Goal: Use online tool/utility: Utilize a website feature to perform a specific function

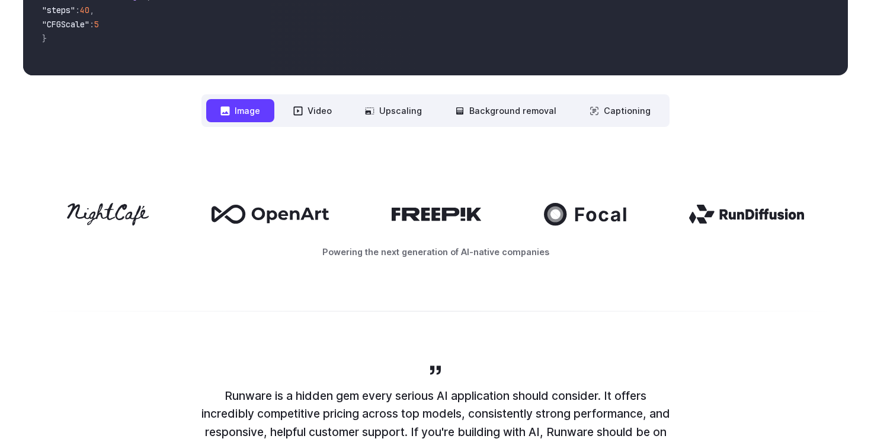
scroll to position [499, 0]
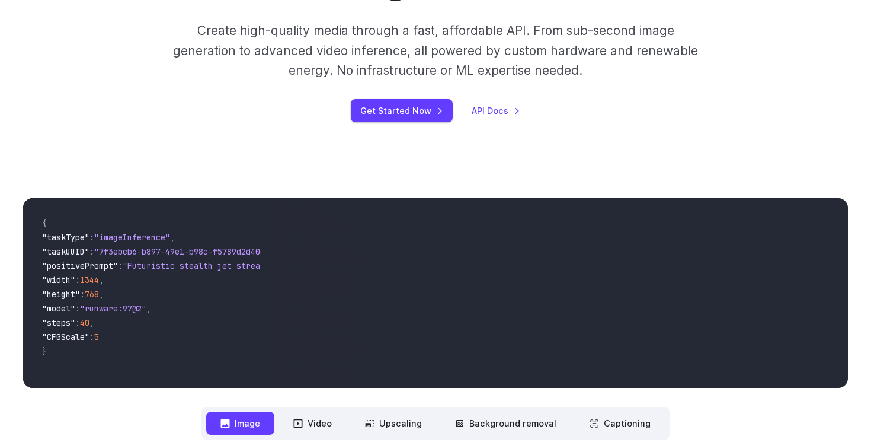
scroll to position [152, 0]
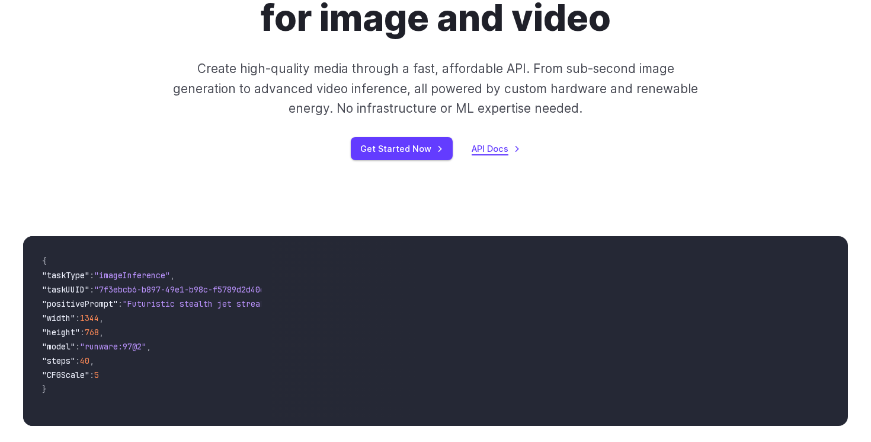
click at [487, 142] on link "API Docs" at bounding box center [496, 149] width 49 height 14
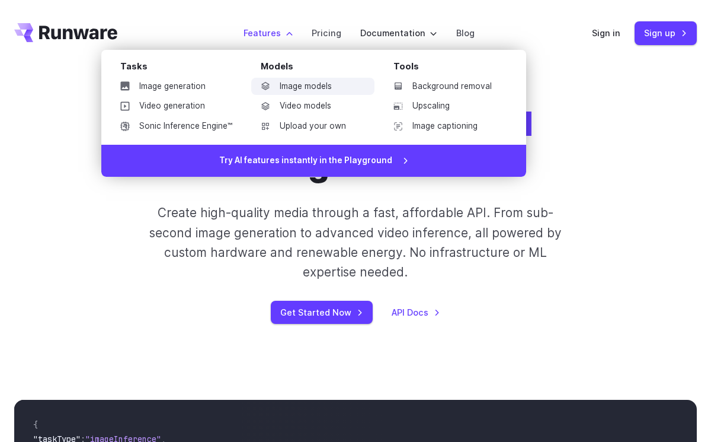
click at [319, 84] on link "Image models" at bounding box center [312, 87] width 123 height 18
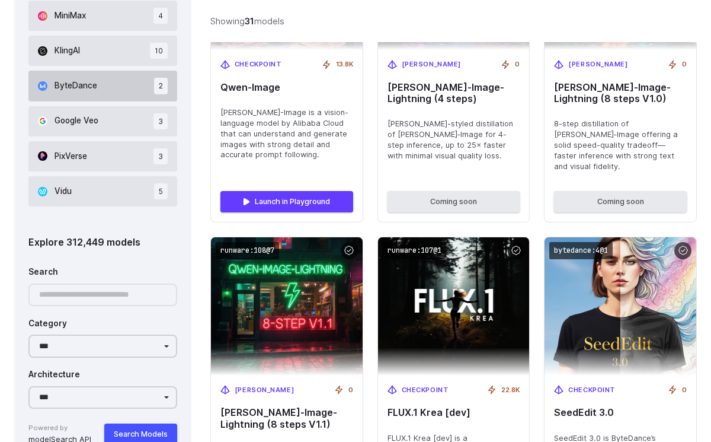
scroll to position [902, 0]
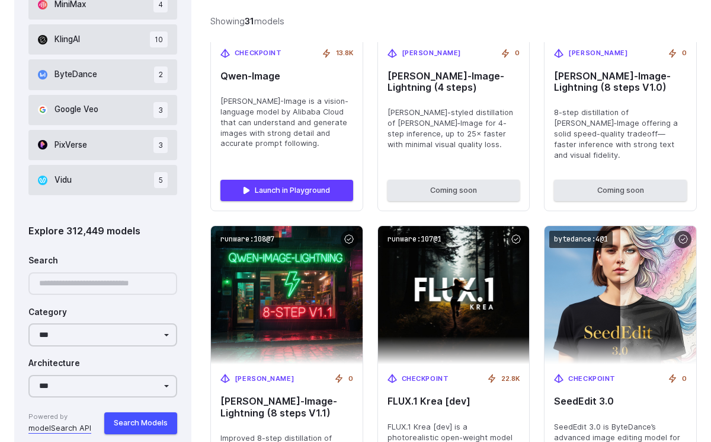
click at [90, 288] on div at bounding box center [102, 283] width 149 height 23
click at [67, 282] on div at bounding box center [102, 283] width 149 height 23
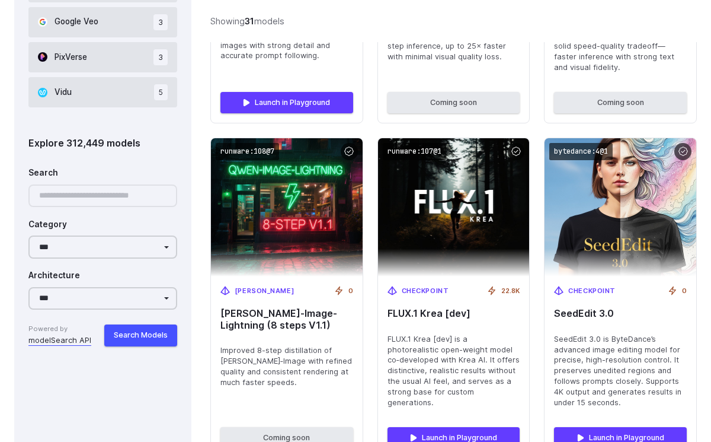
scroll to position [999, 0]
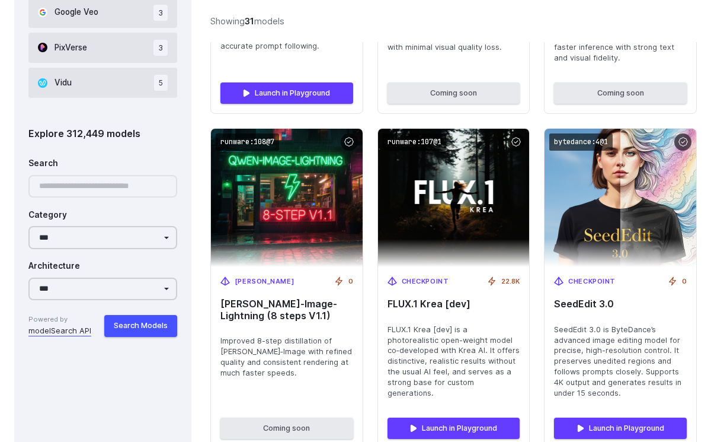
click at [104, 191] on div at bounding box center [102, 186] width 149 height 23
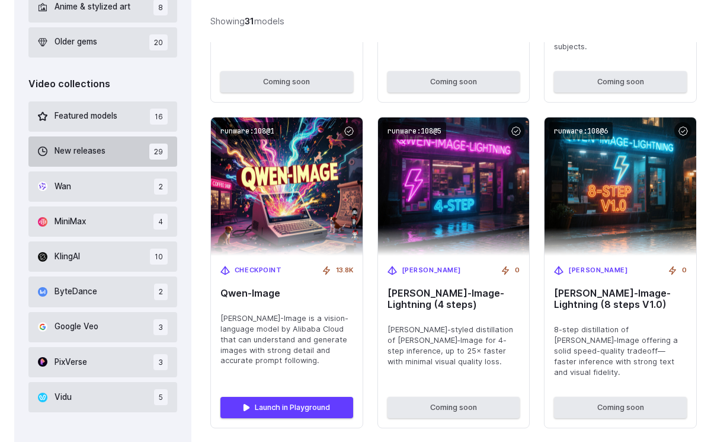
scroll to position [872, 0]
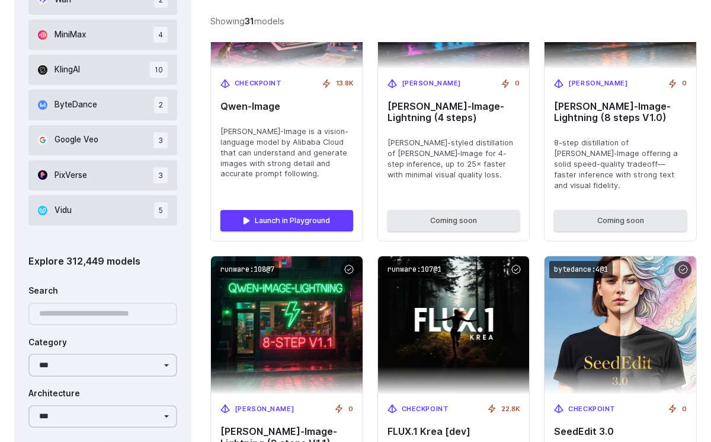
click at [91, 263] on div "Explore 312,449 models" at bounding box center [102, 261] width 149 height 15
click at [63, 267] on div "Explore 312,449 models" at bounding box center [102, 261] width 149 height 15
click at [58, 318] on div at bounding box center [102, 313] width 149 height 23
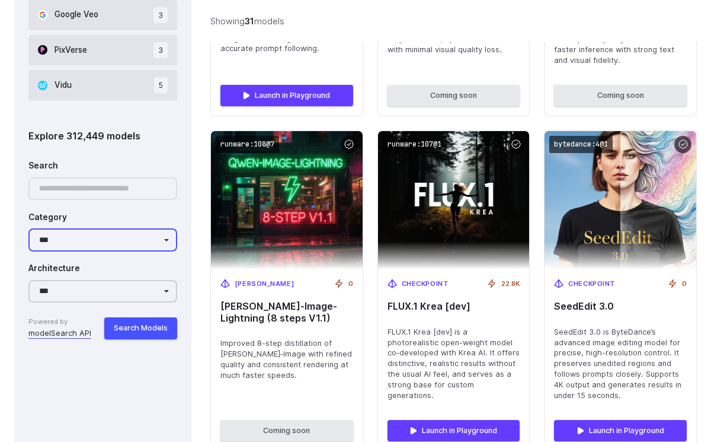
click at [98, 245] on select "**********" at bounding box center [102, 239] width 149 height 23
select select "**********"
click at [28, 228] on select "**********" at bounding box center [102, 239] width 149 height 23
click at [87, 190] on div at bounding box center [102, 188] width 149 height 23
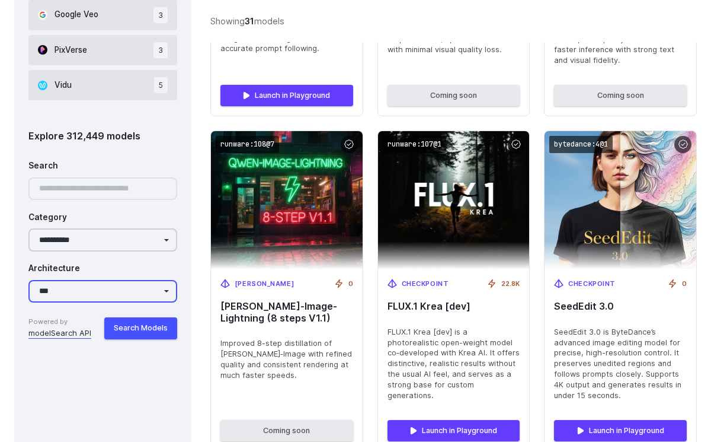
click at [91, 288] on select "**********" at bounding box center [102, 291] width 149 height 23
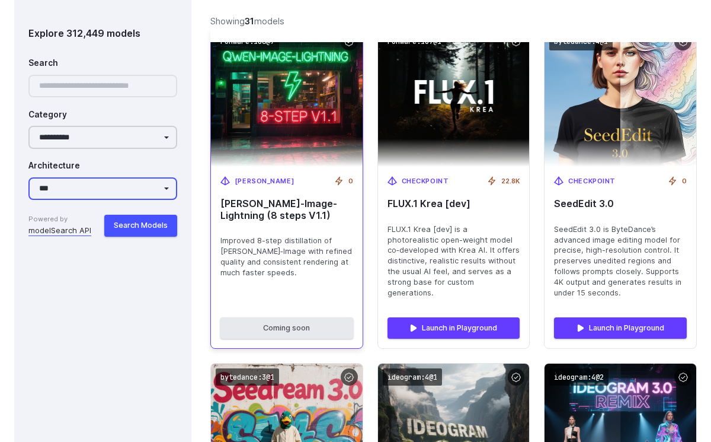
scroll to position [1111, 0]
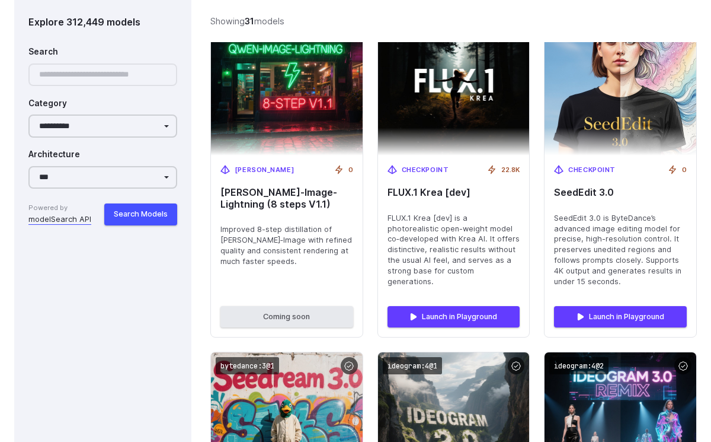
click at [74, 213] on span "Powered by" at bounding box center [59, 208] width 63 height 11
click at [63, 215] on link "modelSearch API" at bounding box center [59, 219] width 63 height 12
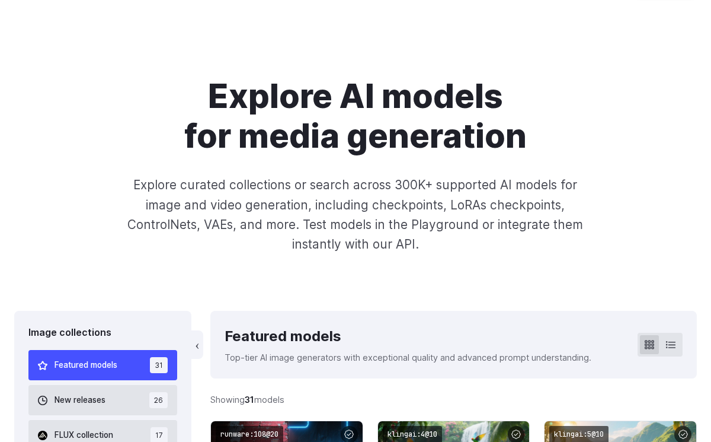
scroll to position [0, 0]
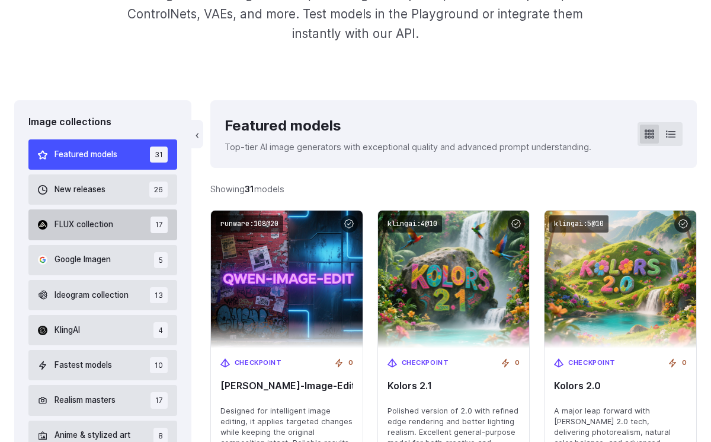
click at [83, 226] on span "FLUX collection" at bounding box center [84, 224] width 59 height 13
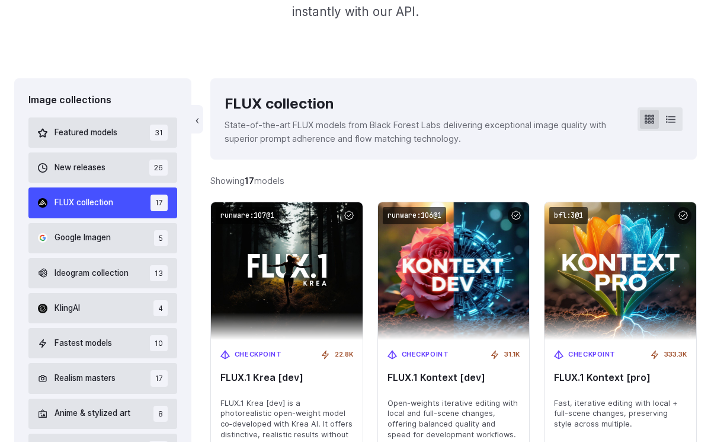
scroll to position [282, 0]
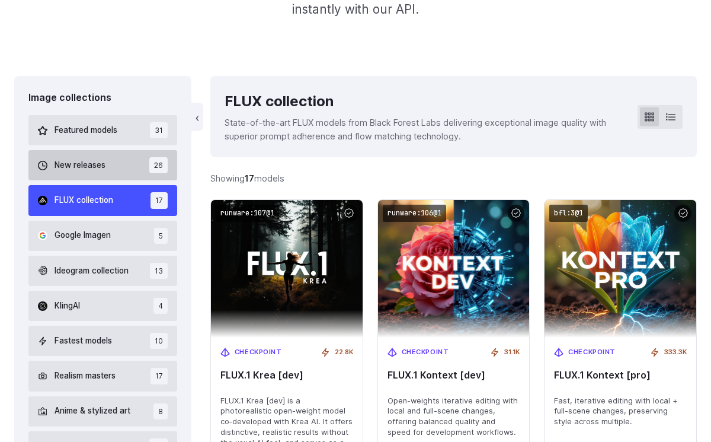
click at [84, 164] on span "New releases" at bounding box center [80, 165] width 51 height 13
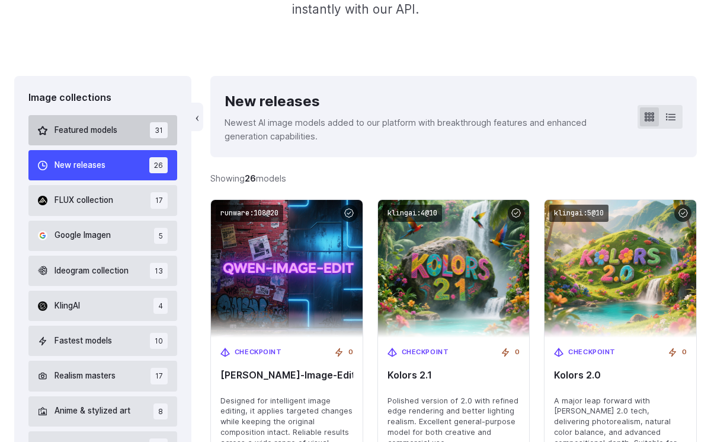
click at [85, 125] on span "Featured models" at bounding box center [86, 130] width 63 height 13
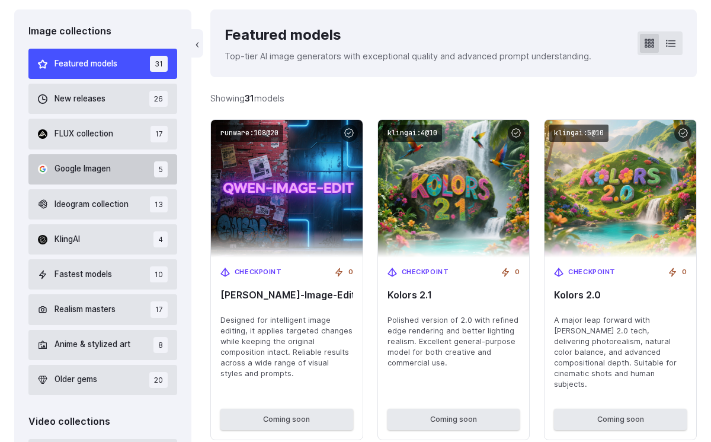
click at [109, 165] on span "Google Imagen" at bounding box center [83, 168] width 56 height 13
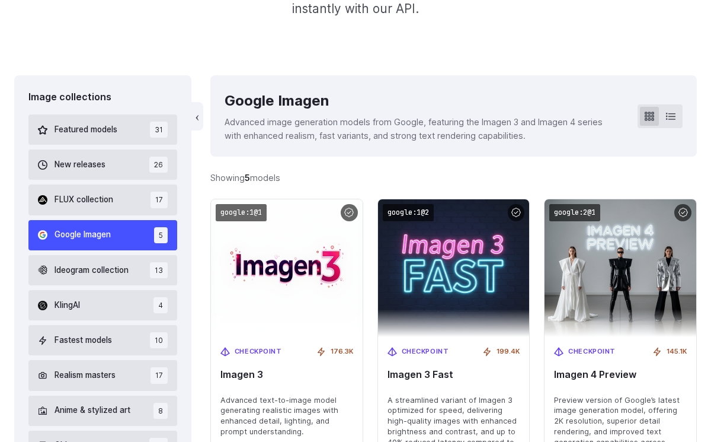
scroll to position [282, 0]
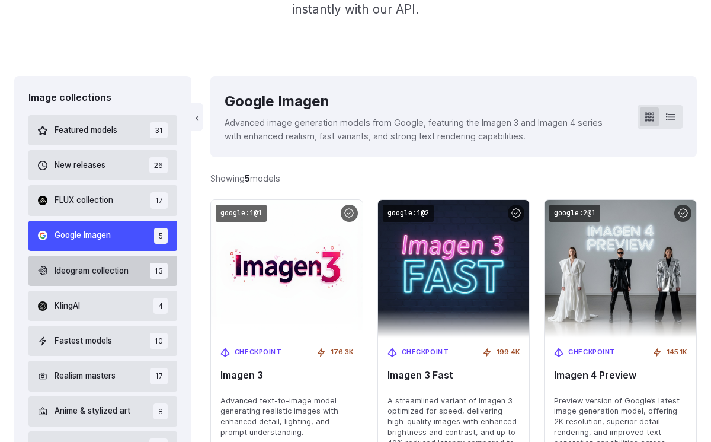
click at [108, 281] on button "Ideogram collection 13" at bounding box center [102, 270] width 149 height 30
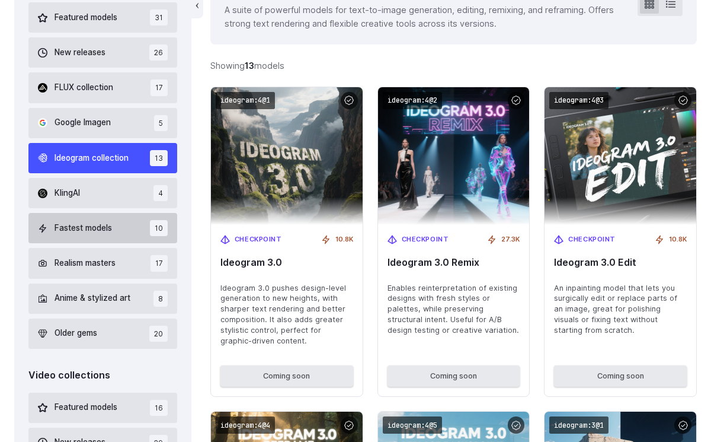
click at [95, 229] on span "Fastest models" at bounding box center [84, 228] width 58 height 13
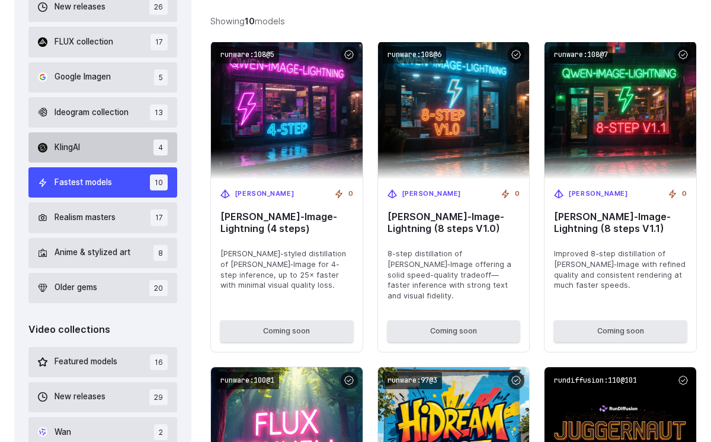
scroll to position [471, 0]
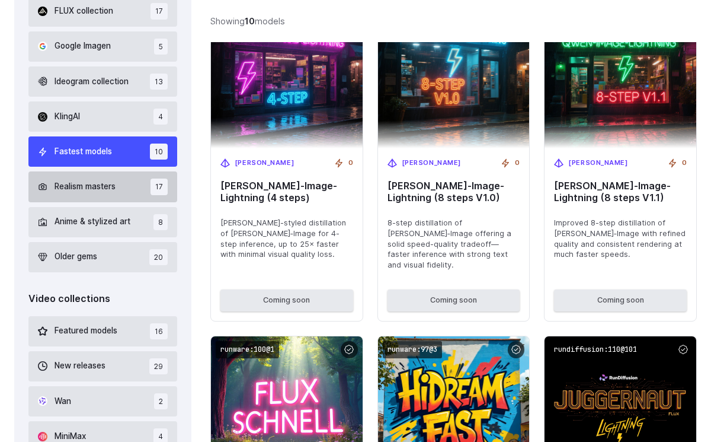
click at [98, 189] on span "Realism masters" at bounding box center [85, 186] width 61 height 13
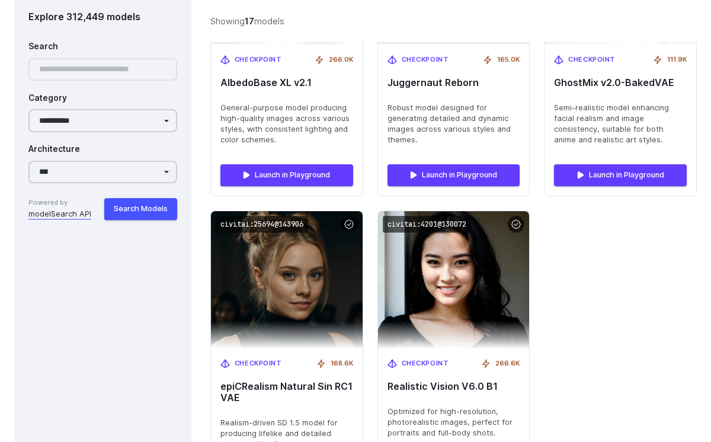
scroll to position [1810, 0]
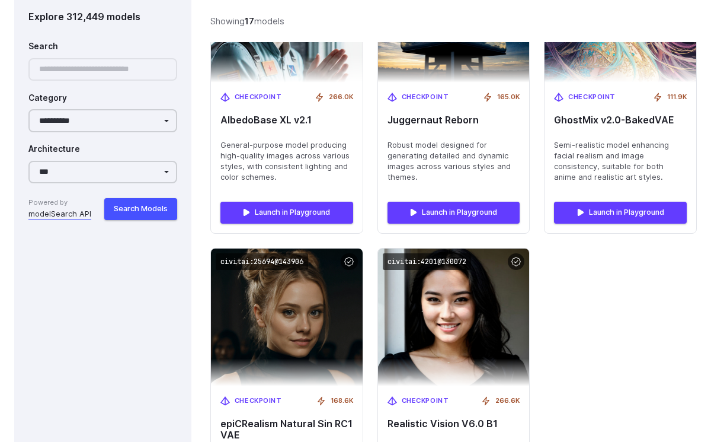
click at [94, 59] on div at bounding box center [102, 69] width 149 height 23
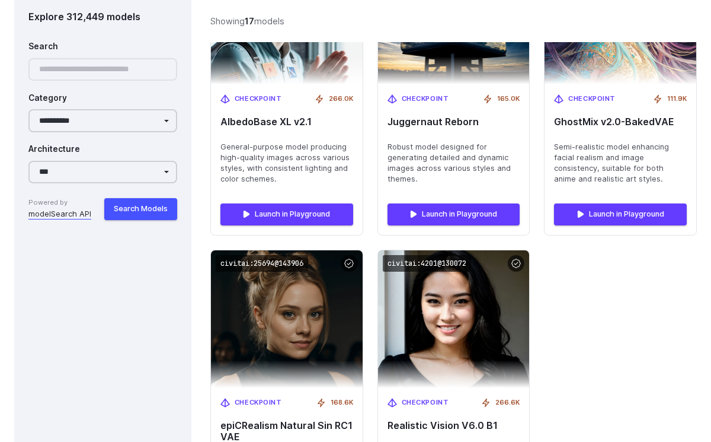
drag, startPoint x: 94, startPoint y: 71, endPoint x: 92, endPoint y: 88, distance: 17.3
click at [94, 89] on div "**********" at bounding box center [102, 127] width 149 height 186
click at [85, 127] on select "**********" at bounding box center [102, 120] width 149 height 23
select select "Category"
click at [28, 109] on select "**********" at bounding box center [102, 120] width 149 height 23
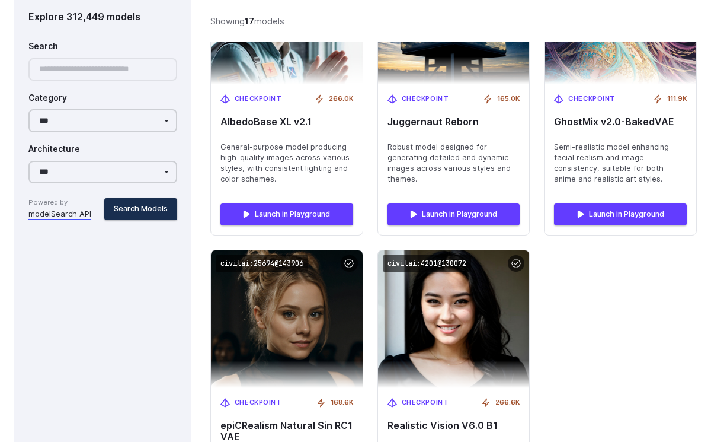
click at [136, 200] on button "Search Models" at bounding box center [140, 208] width 73 height 21
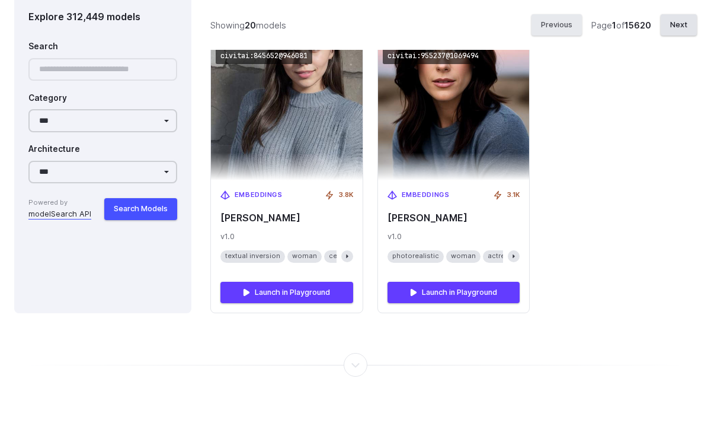
scroll to position [2184, 0]
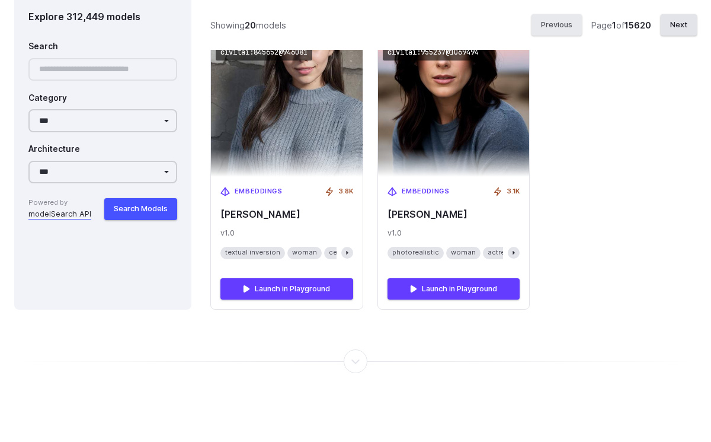
click at [101, 88] on div "Category" at bounding box center [102, 94] width 149 height 19
click at [101, 63] on div at bounding box center [102, 69] width 149 height 23
click at [100, 68] on div at bounding box center [102, 69] width 149 height 23
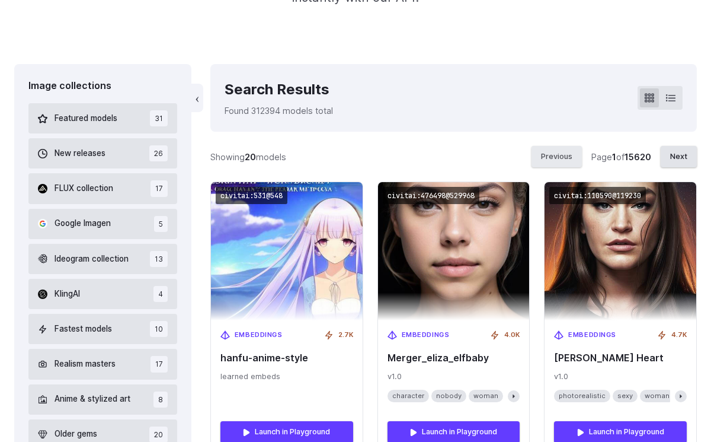
scroll to position [338, 0]
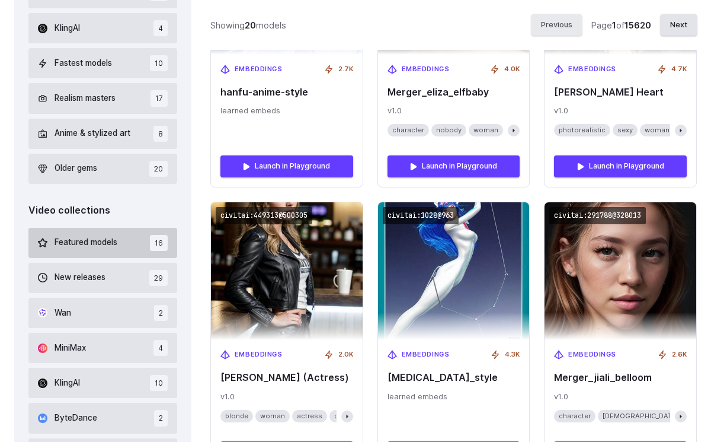
click at [99, 238] on span "Featured models" at bounding box center [86, 242] width 63 height 13
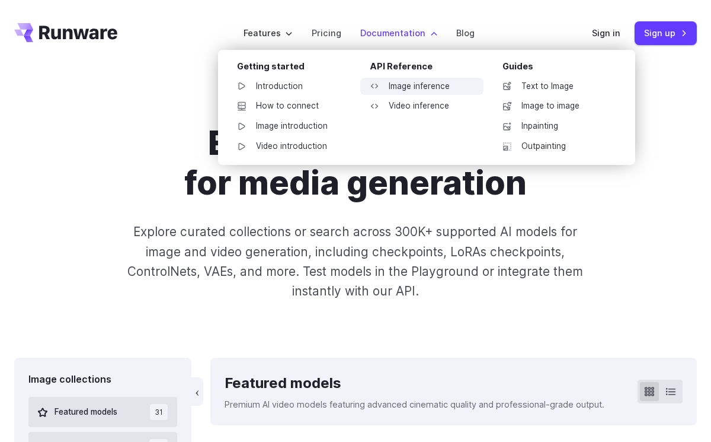
click at [419, 84] on link "Image inference" at bounding box center [421, 87] width 123 height 18
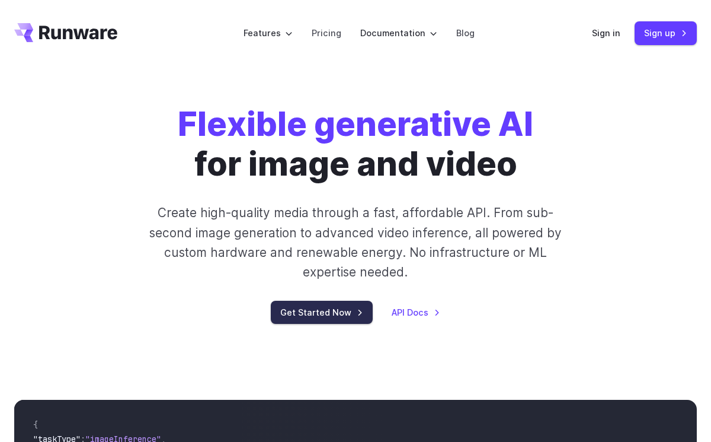
click at [305, 318] on link "Get Started Now" at bounding box center [322, 312] width 102 height 23
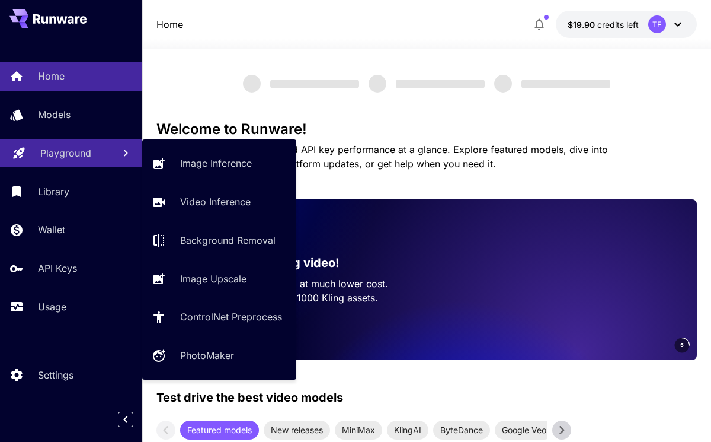
click at [62, 152] on p "Playground" at bounding box center [65, 153] width 51 height 14
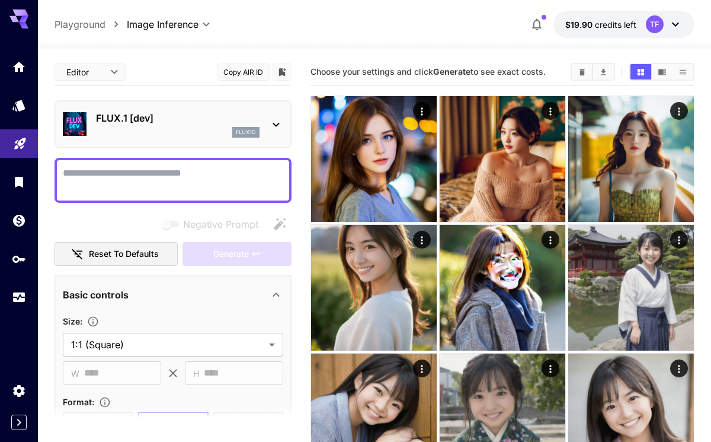
click at [127, 124] on p "FLUX.1 [dev]" at bounding box center [178, 118] width 164 height 14
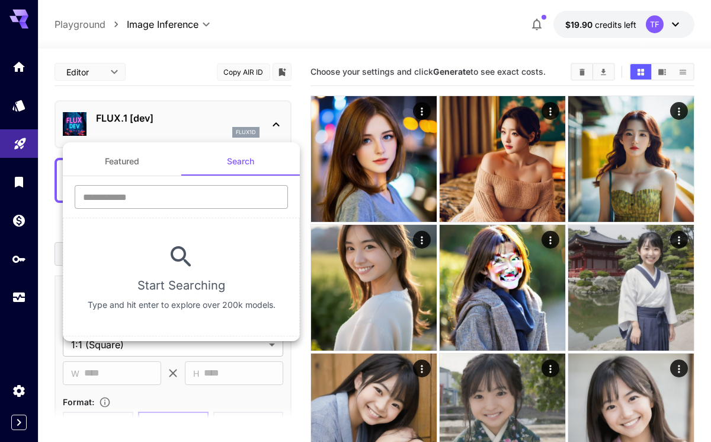
click at [157, 190] on input "text" at bounding box center [181, 197] width 213 height 24
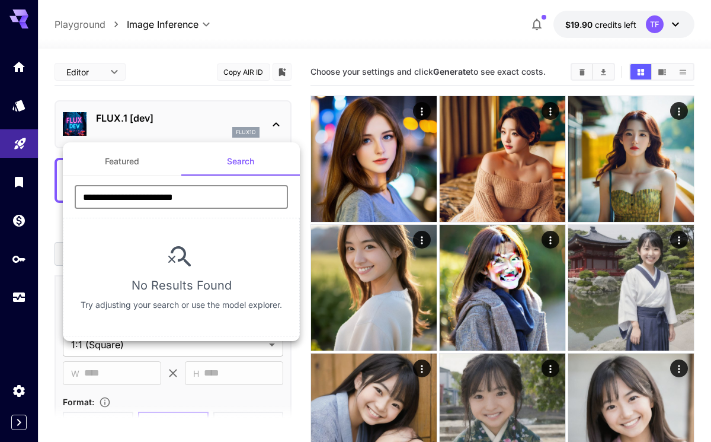
click at [159, 197] on input "**********" at bounding box center [181, 197] width 213 height 24
click at [143, 193] on input "**********" at bounding box center [181, 197] width 213 height 24
click at [197, 195] on input "**********" at bounding box center [181, 197] width 213 height 24
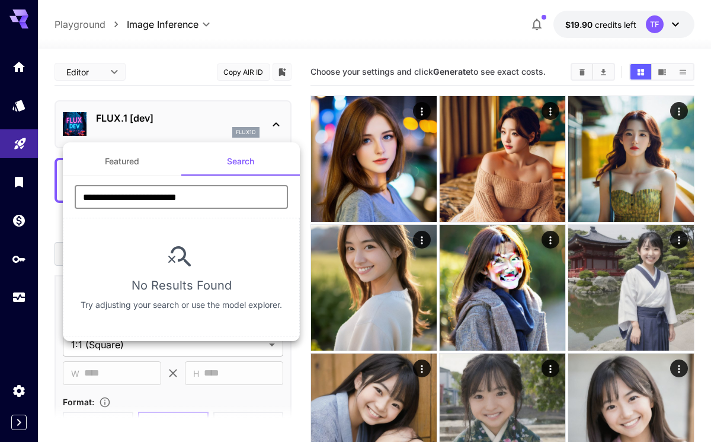
type input "**********"
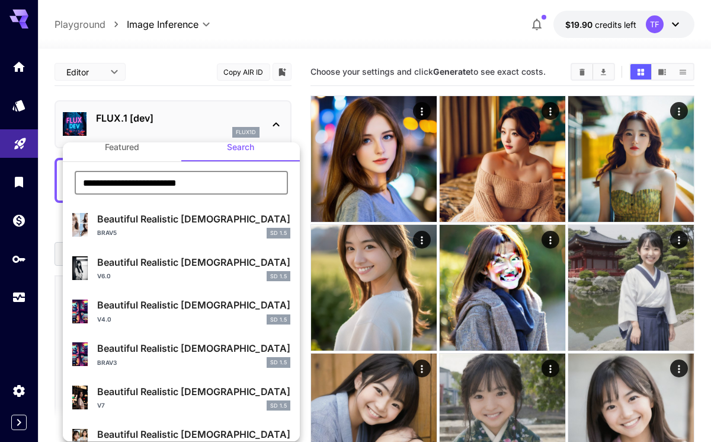
scroll to position [40, 0]
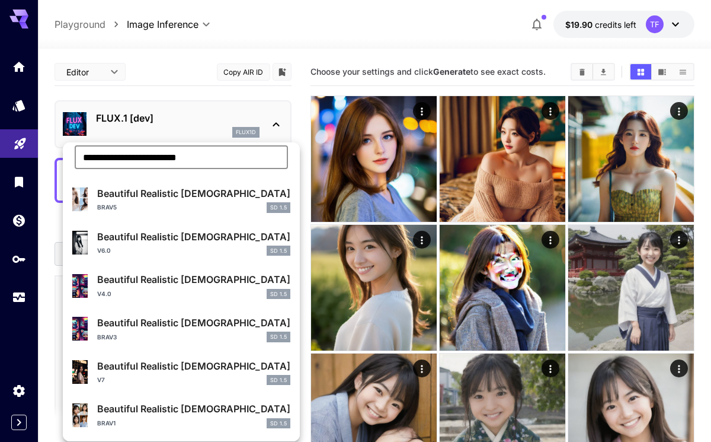
click at [153, 368] on p "Beautiful Realistic [DEMOGRAPHIC_DATA]" at bounding box center [193, 366] width 193 height 14
type input "**********"
type input "***"
type input "**"
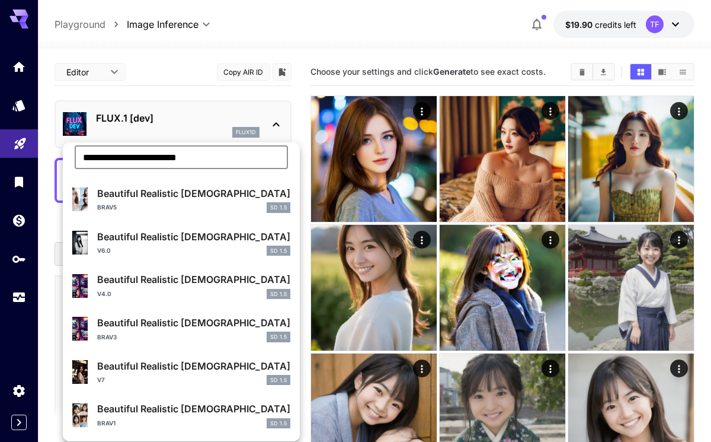
type input "***"
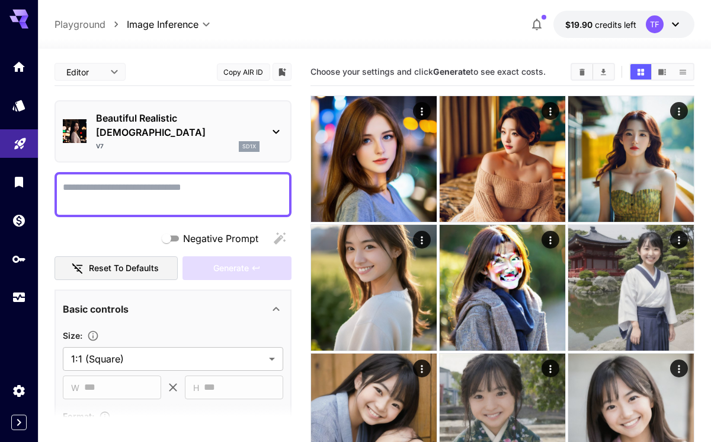
click at [277, 130] on icon at bounding box center [276, 132] width 7 height 4
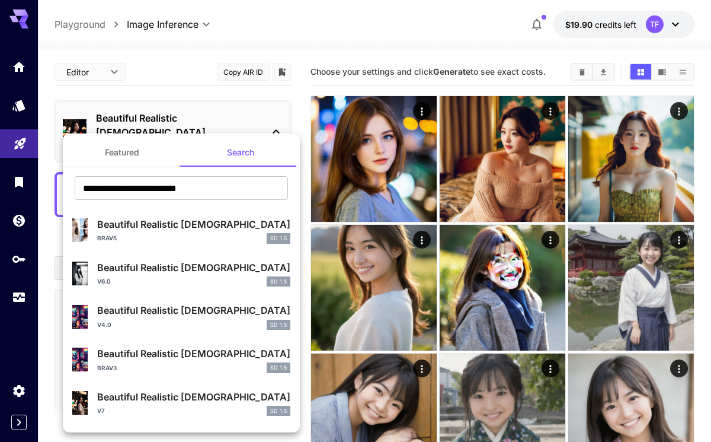
click at [277, 125] on div at bounding box center [355, 221] width 711 height 442
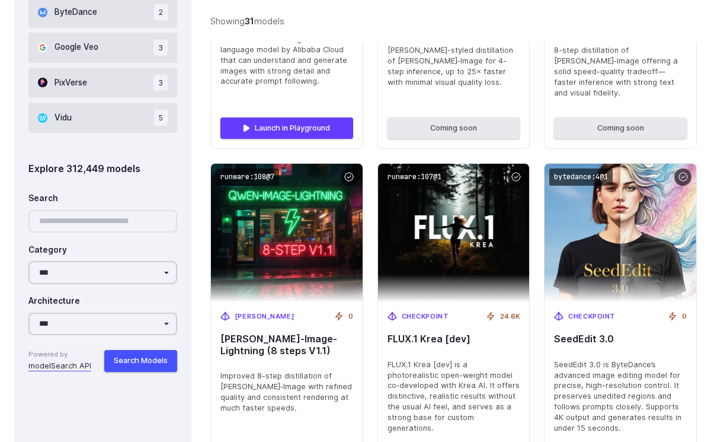
scroll to position [988, 0]
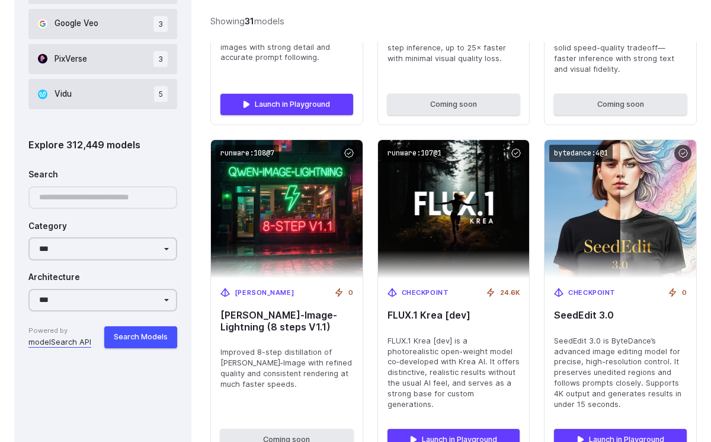
click at [103, 205] on div at bounding box center [102, 197] width 149 height 23
click at [74, 193] on div at bounding box center [102, 197] width 149 height 23
drag, startPoint x: 81, startPoint y: 167, endPoint x: 130, endPoint y: 272, distance: 116.1
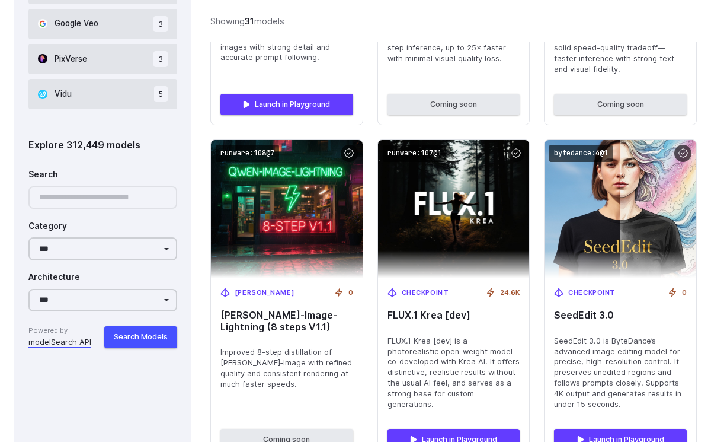
click at [130, 272] on div "**********" at bounding box center [102, 255] width 149 height 186
click at [131, 328] on button "Search Models" at bounding box center [140, 336] width 73 height 21
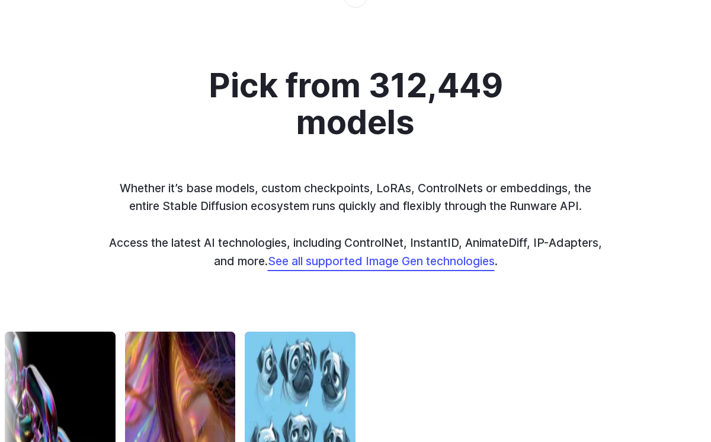
scroll to position [3171, 0]
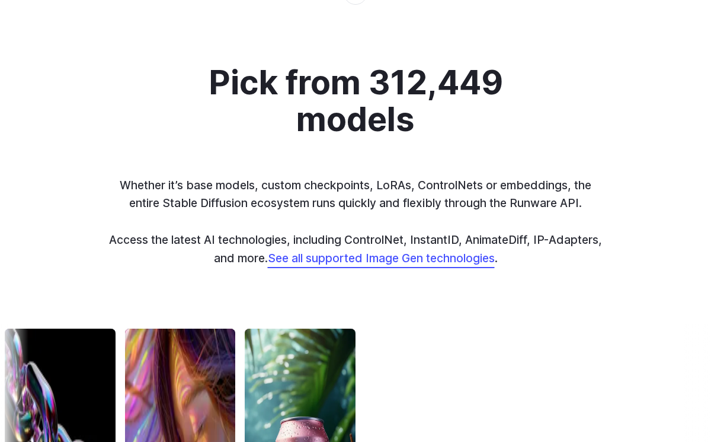
click at [448, 251] on link "See all supported Image Gen technologies" at bounding box center [381, 258] width 227 height 14
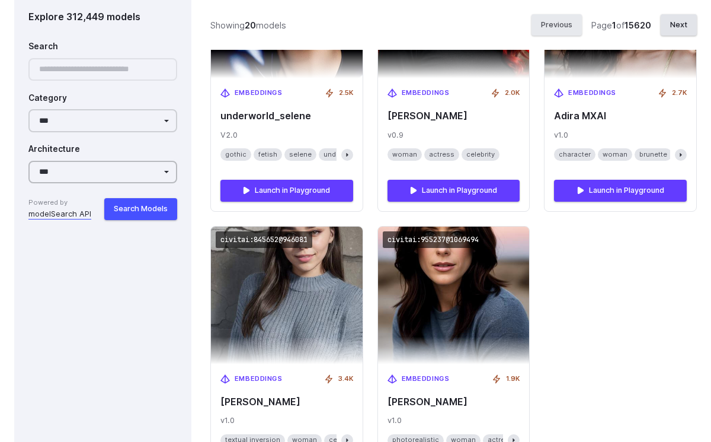
scroll to position [1996, 0]
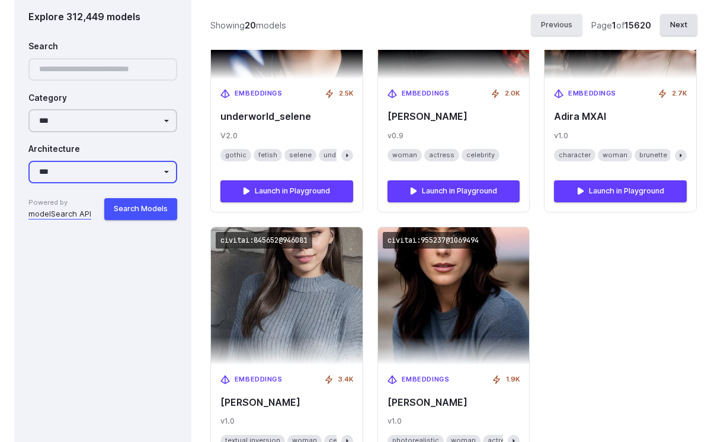
click at [79, 171] on select "**********" at bounding box center [102, 172] width 149 height 23
click at [119, 133] on div "**********" at bounding box center [102, 127] width 149 height 186
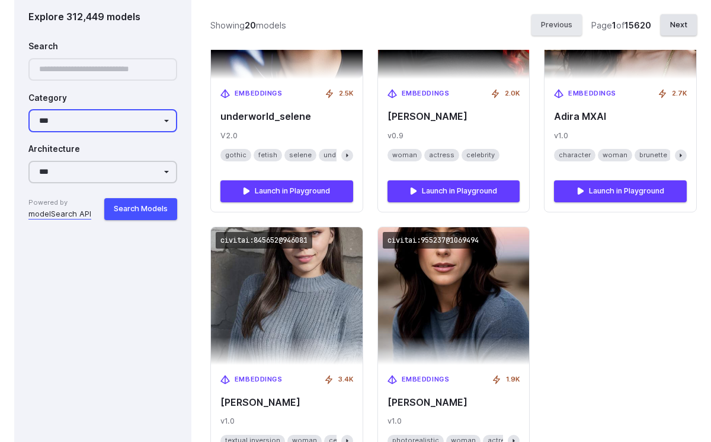
click at [120, 124] on select "**********" at bounding box center [102, 120] width 149 height 23
select select "**********"
click at [28, 109] on select "**********" at bounding box center [102, 120] width 149 height 23
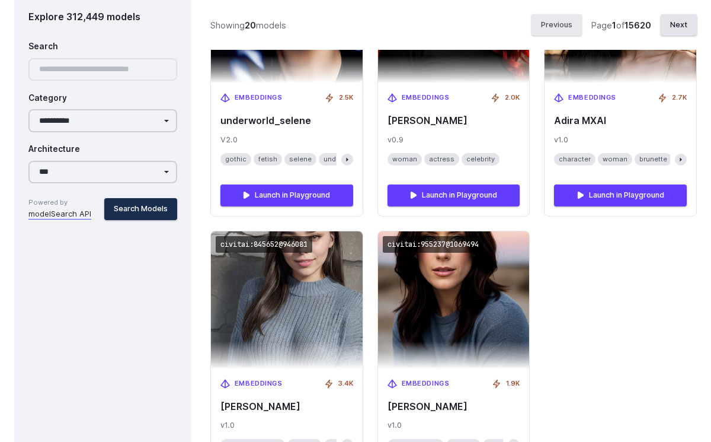
click at [155, 209] on button "Search Models" at bounding box center [140, 208] width 73 height 21
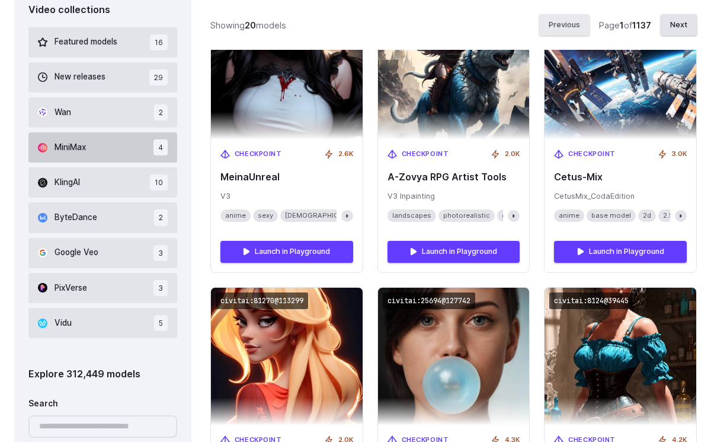
scroll to position [748, 0]
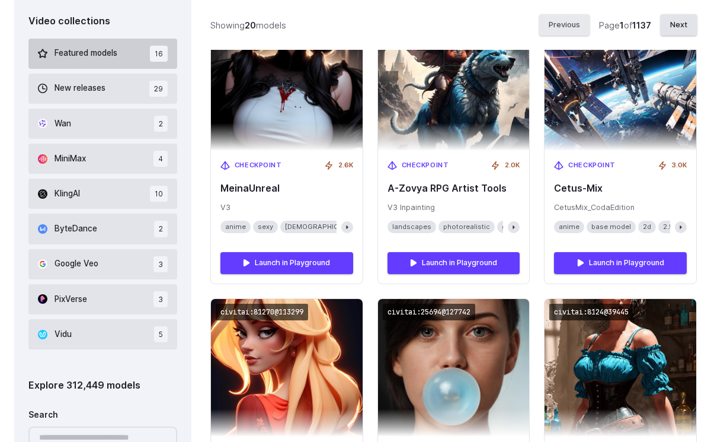
click at [90, 54] on span "Featured models" at bounding box center [86, 53] width 63 height 13
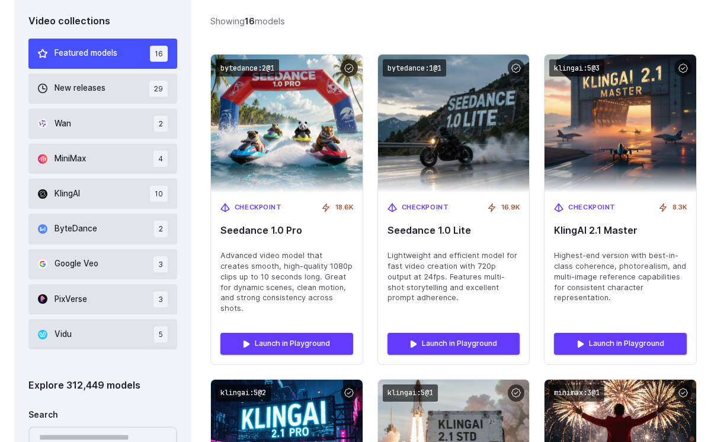
click at [90, 54] on button "Featured models 16" at bounding box center [102, 54] width 149 height 30
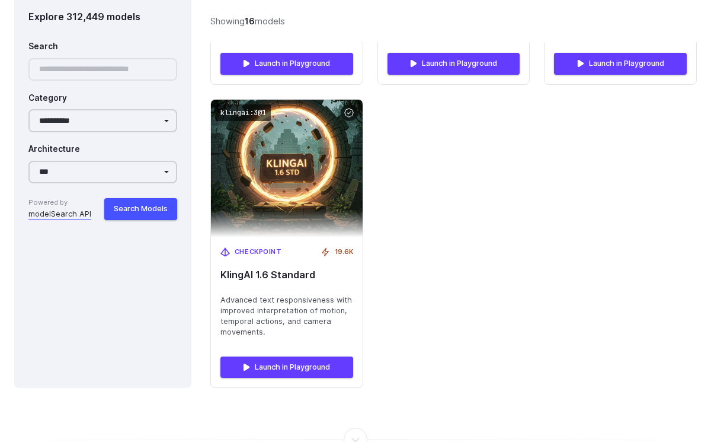
scroll to position [2375, 0]
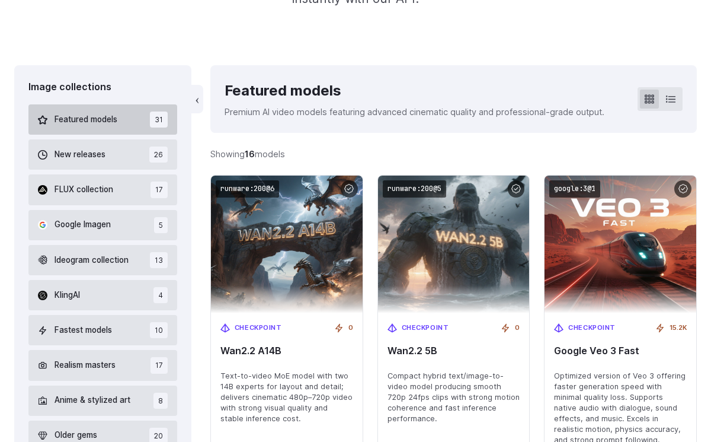
click at [106, 124] on span "Featured models" at bounding box center [86, 119] width 63 height 13
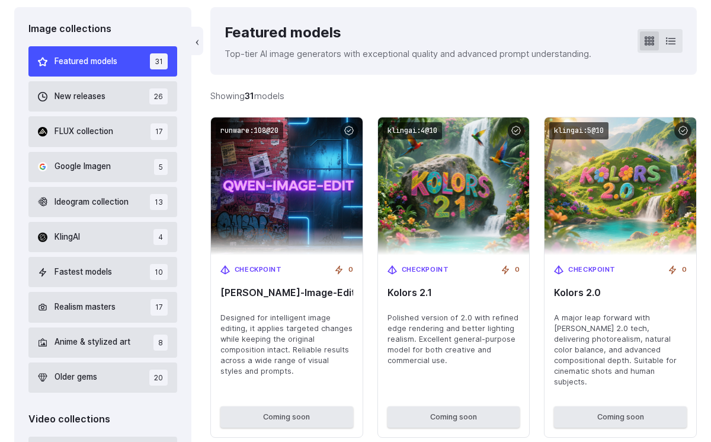
scroll to position [327, 0]
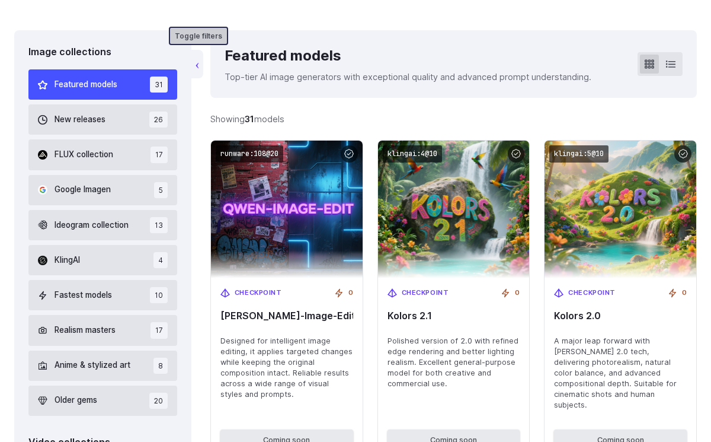
click at [201, 67] on button "‹" at bounding box center [197, 64] width 12 height 28
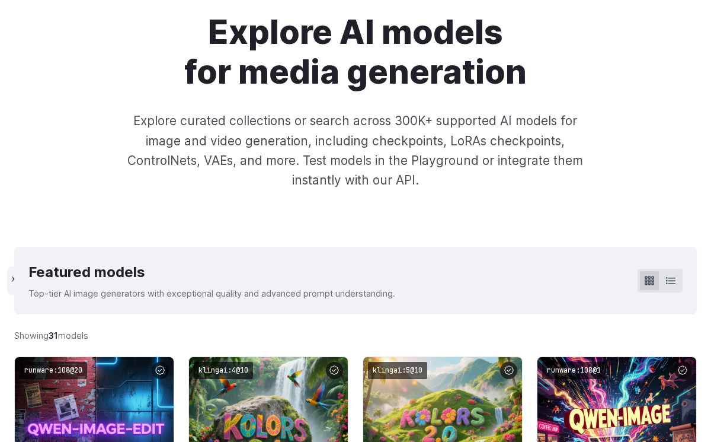
scroll to position [99, 0]
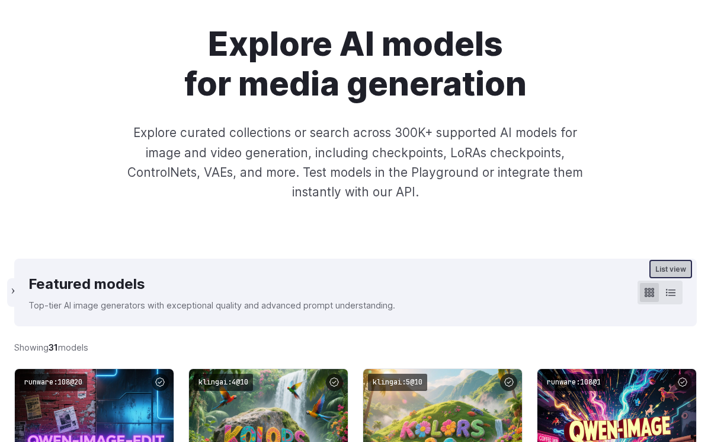
click at [666, 292] on icon at bounding box center [670, 292] width 9 height 7
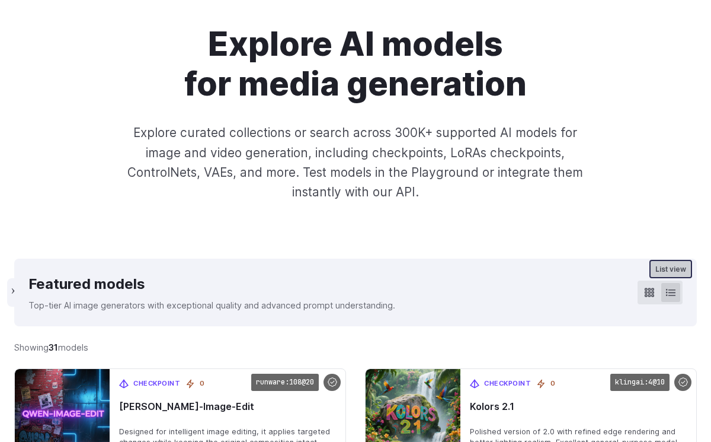
click at [667, 296] on icon at bounding box center [670, 292] width 9 height 9
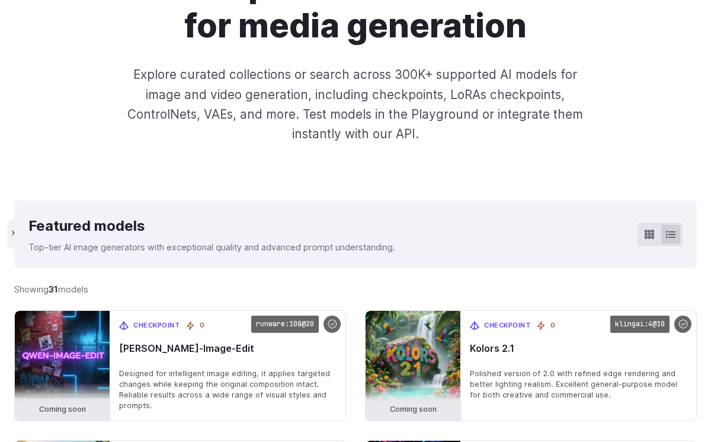
scroll to position [91, 0]
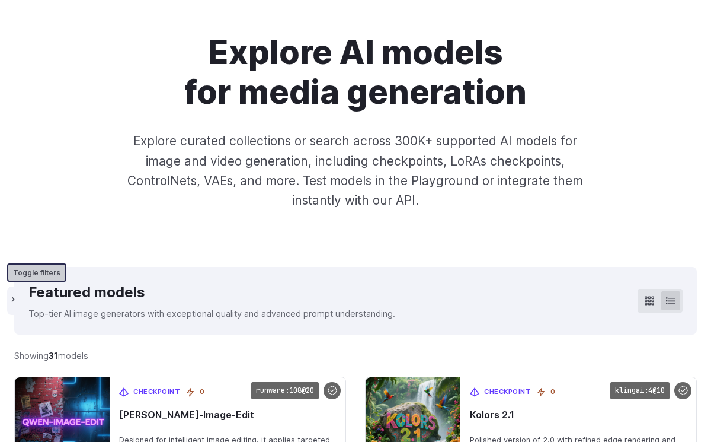
click at [17, 293] on button "‹" at bounding box center [13, 300] width 12 height 28
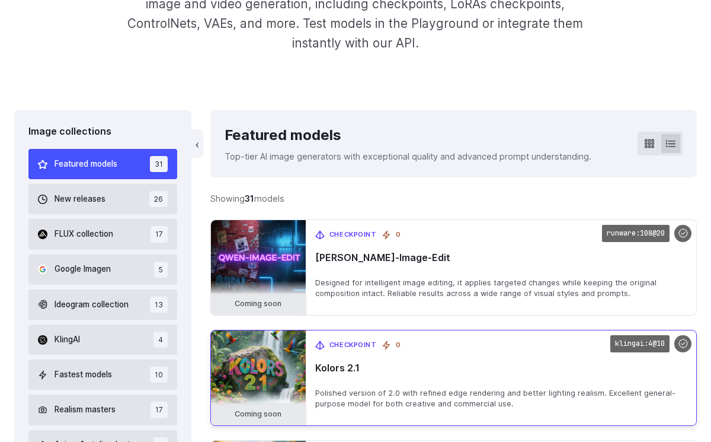
scroll to position [282, 0]
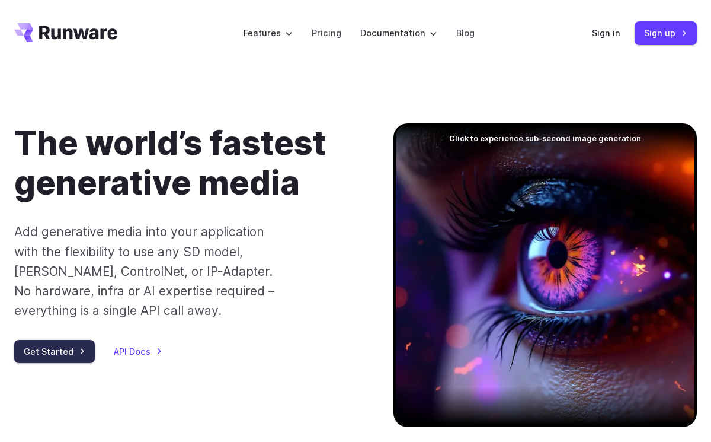
click at [46, 355] on link "Get Started" at bounding box center [54, 351] width 81 height 23
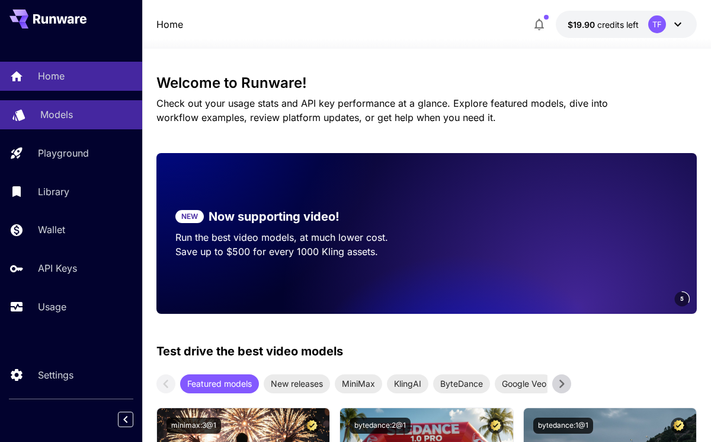
click at [44, 126] on link "Models" at bounding box center [71, 114] width 142 height 29
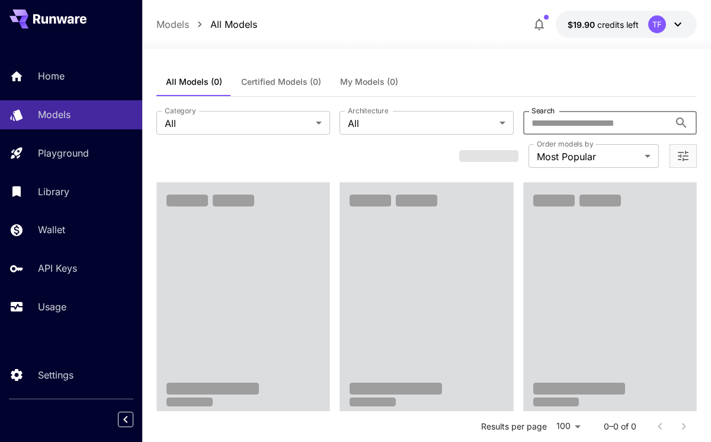
click at [557, 119] on input "Search" at bounding box center [596, 123] width 146 height 24
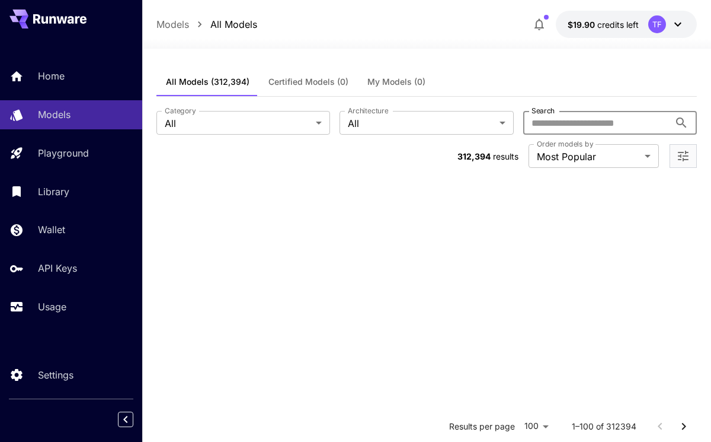
type input "*"
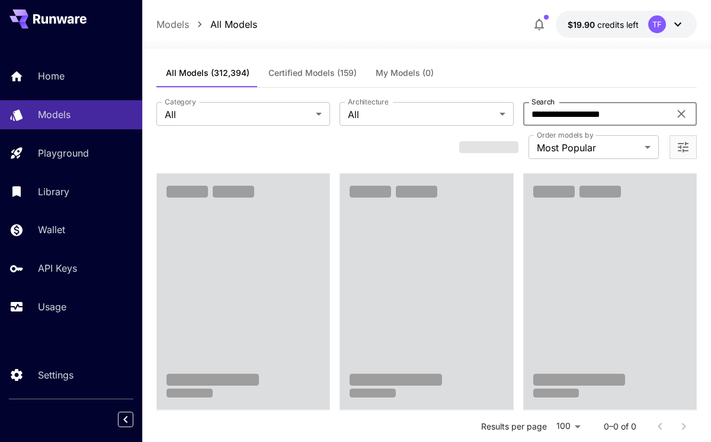
scroll to position [50, 0]
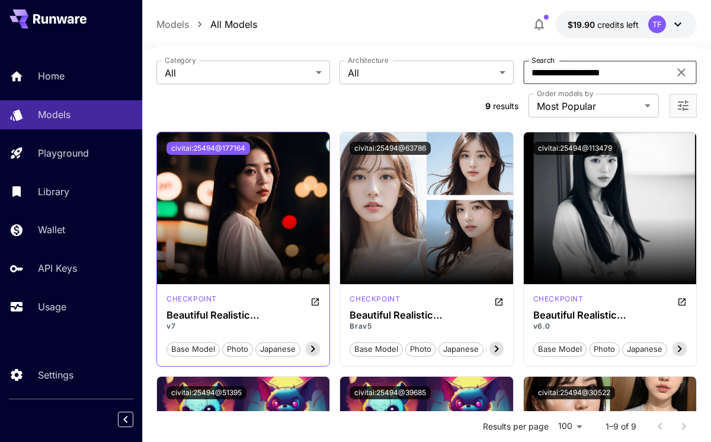
type input "**********"
click at [202, 150] on button "civitai:25494@177164" at bounding box center [209, 148] width 84 height 13
click at [230, 151] on button "civitai:25494@177164" at bounding box center [209, 148] width 84 height 13
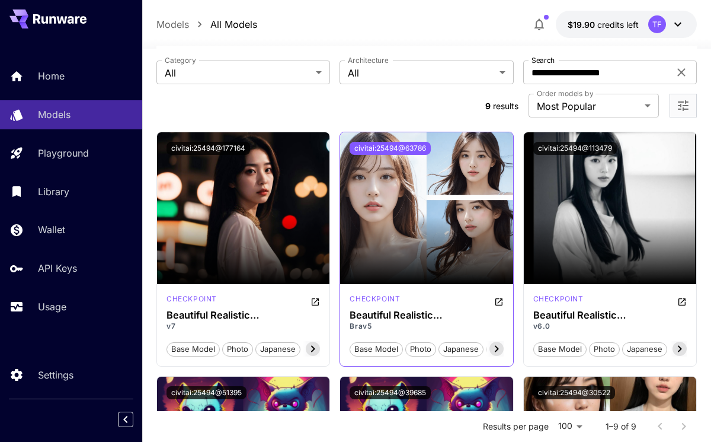
click at [407, 148] on button "civitai:25494@63786" at bounding box center [390, 148] width 81 height 13
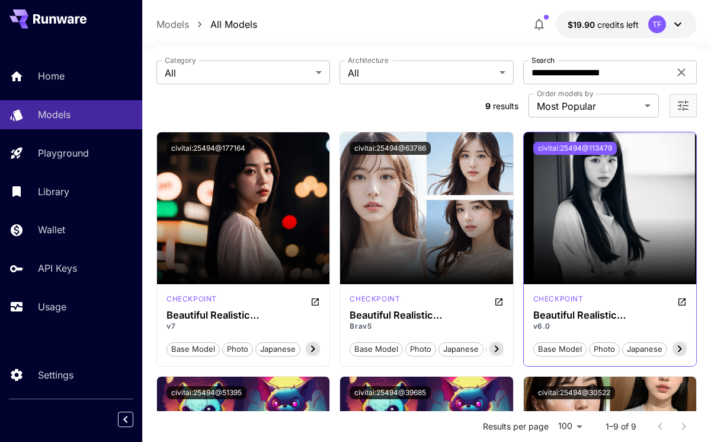
click at [570, 145] on button "civitai:25494@113479" at bounding box center [576, 148] width 84 height 13
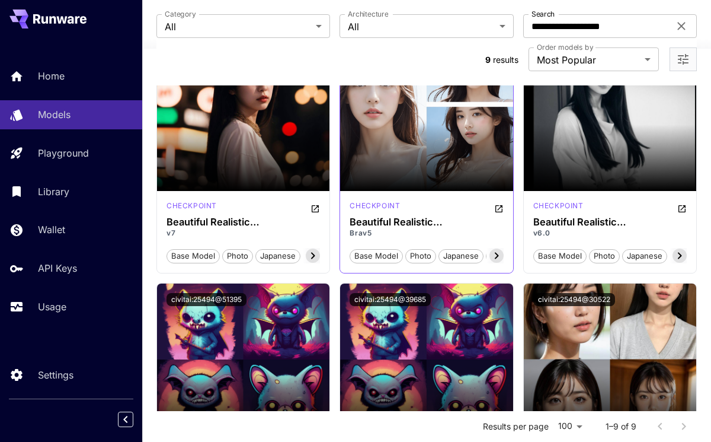
scroll to position [0, 0]
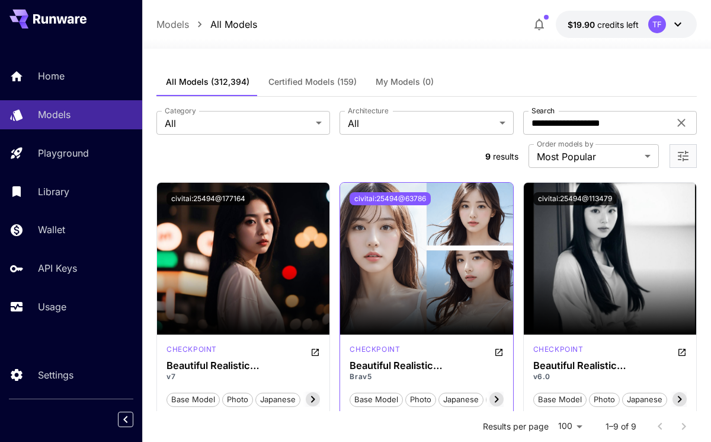
click at [405, 199] on button "civitai:25494@63786" at bounding box center [390, 198] width 81 height 13
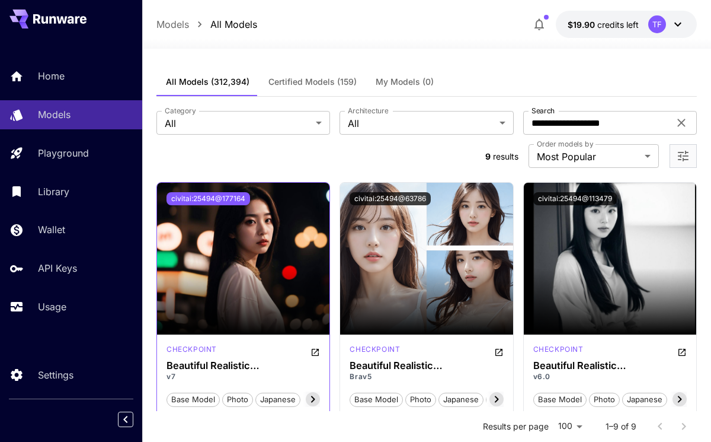
click at [234, 196] on button "civitai:25494@177164" at bounding box center [209, 198] width 84 height 13
click at [219, 206] on div "civitai:25494@177164" at bounding box center [243, 199] width 173 height 32
click at [213, 194] on button "civitai:25494@177164" at bounding box center [209, 198] width 84 height 13
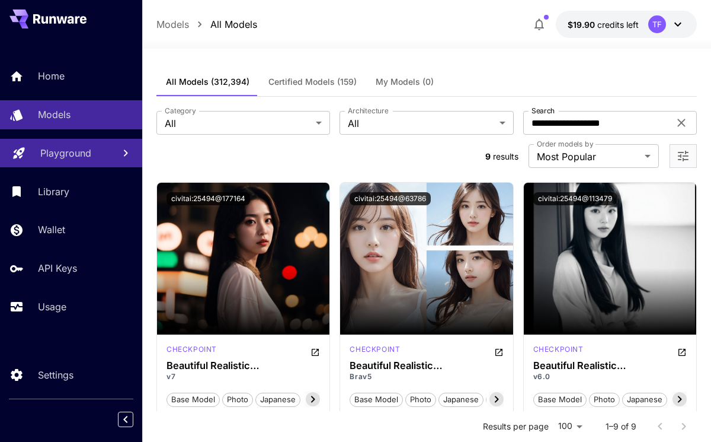
click at [64, 145] on div "Home Models Playground Library Wallet API Keys Usage" at bounding box center [71, 191] width 142 height 259
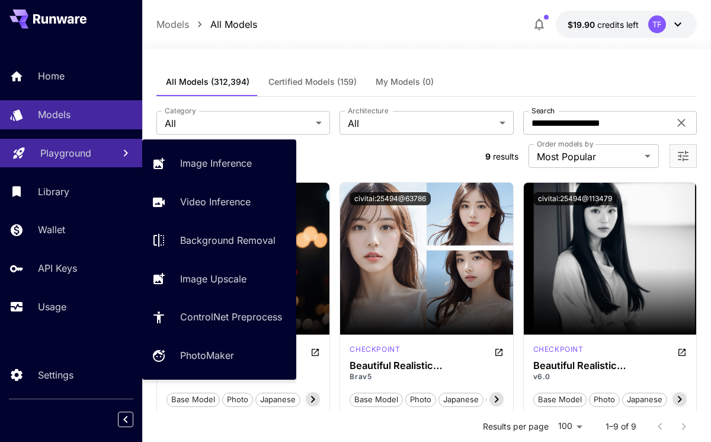
click at [60, 151] on p "Playground" at bounding box center [65, 153] width 51 height 14
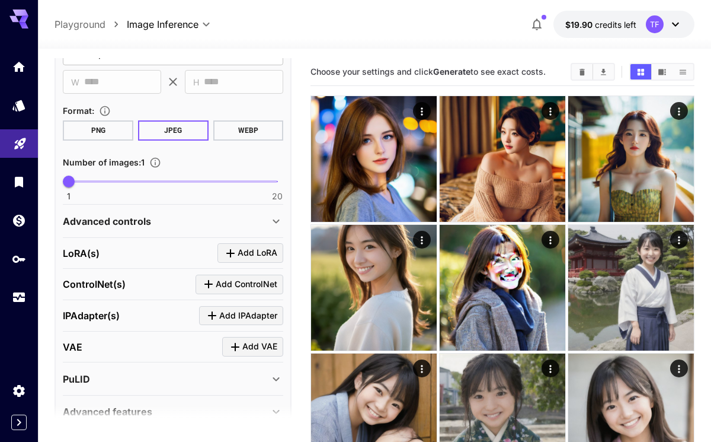
scroll to position [348, 0]
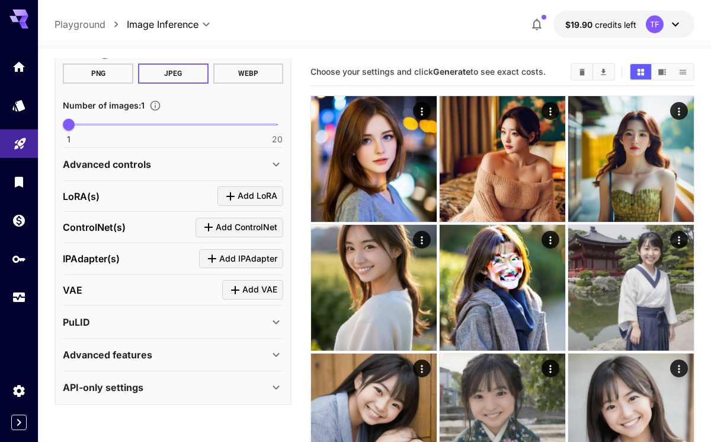
click at [208, 286] on div "VAE Add VAE" at bounding box center [173, 290] width 221 height 20
click at [112, 290] on div "VAE Add VAE" at bounding box center [173, 290] width 221 height 20
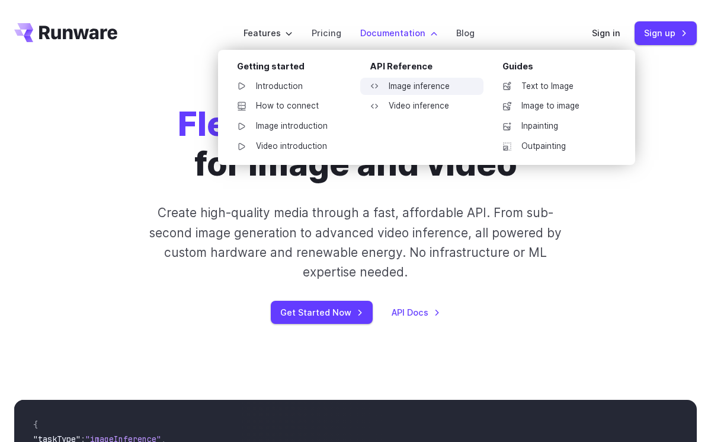
click at [414, 82] on link "Image inference" at bounding box center [421, 87] width 123 height 18
